Goal: Check status

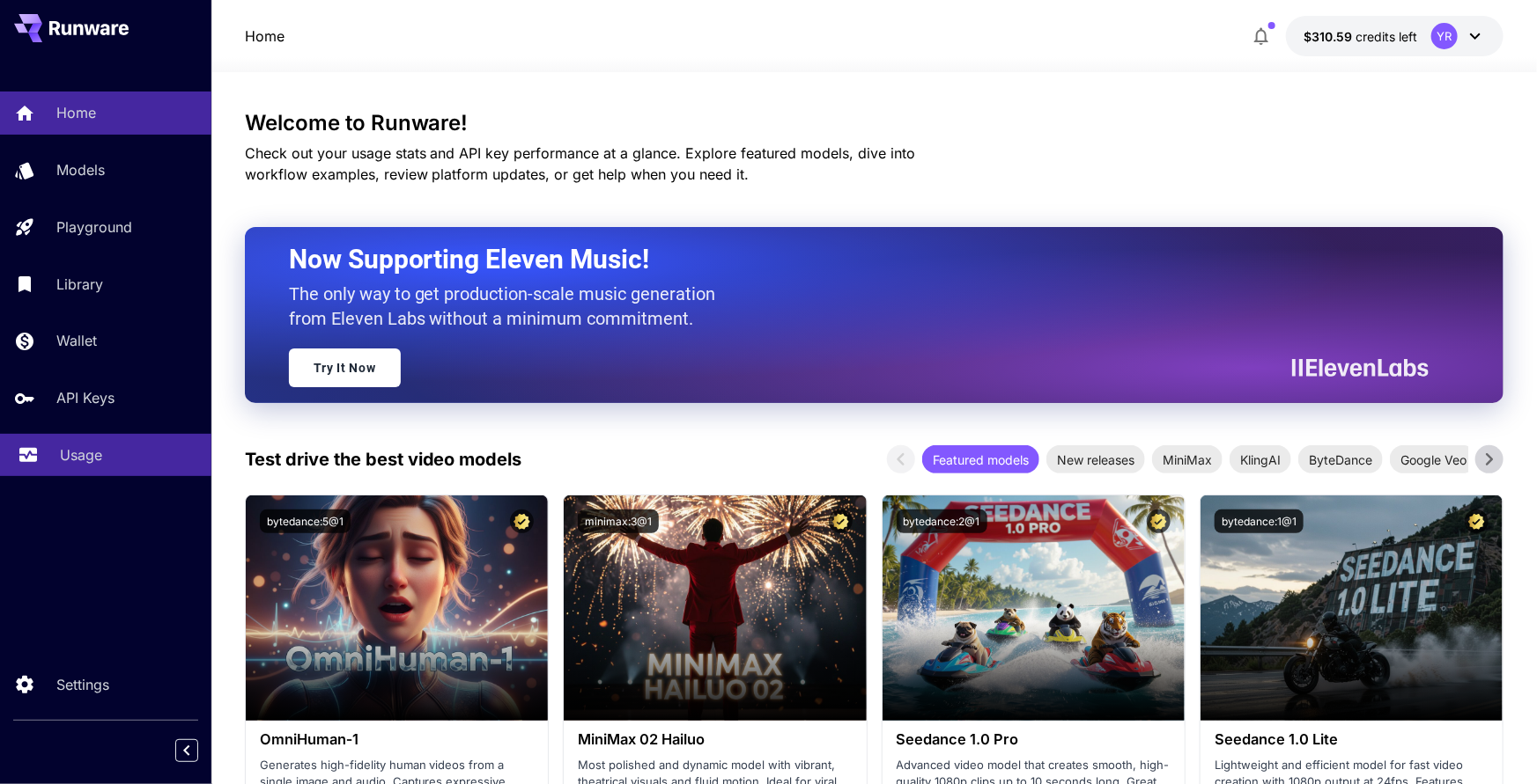
click at [112, 441] on link "Usage" at bounding box center [105, 455] width 211 height 43
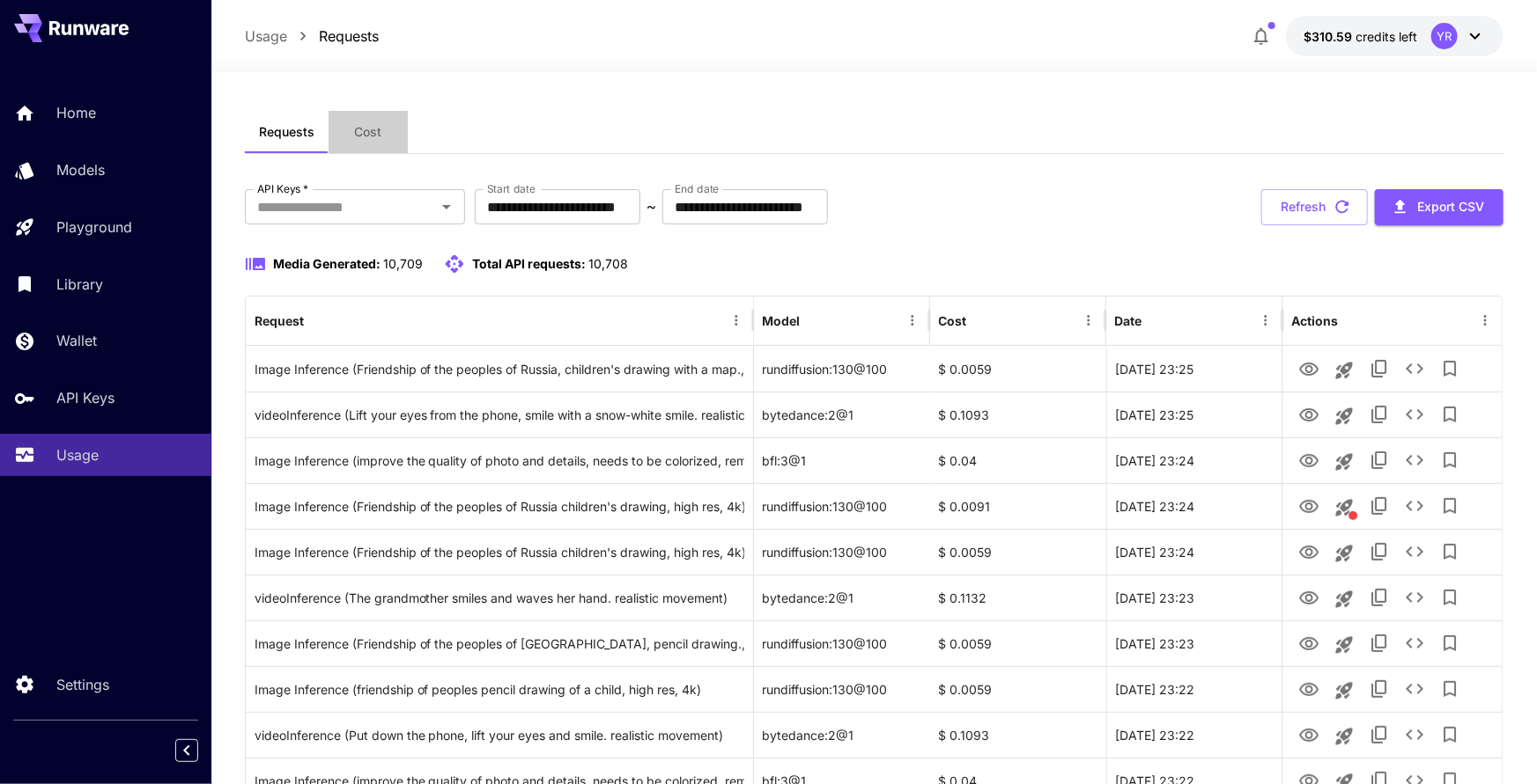
click at [361, 139] on button "Cost" at bounding box center [369, 132] width 80 height 43
